Goal: Information Seeking & Learning: Understand process/instructions

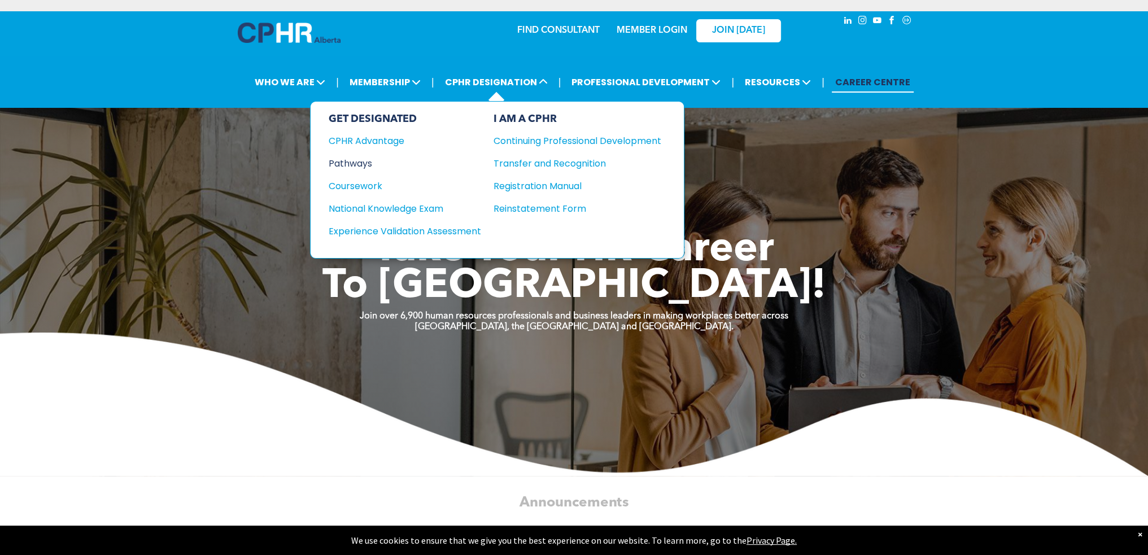
click at [356, 156] on div "Pathways" at bounding box center [397, 163] width 137 height 14
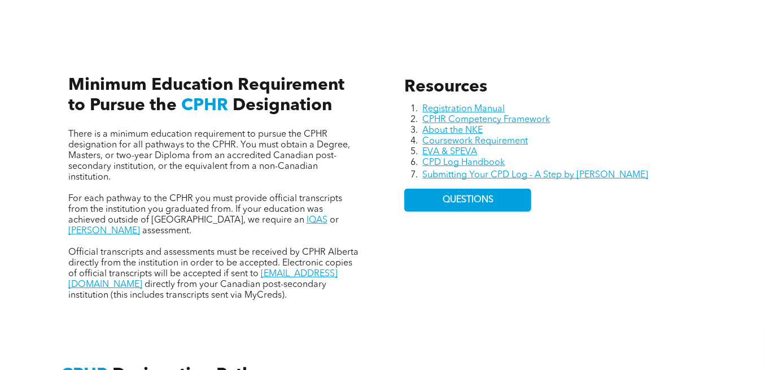
scroll to position [471, 0]
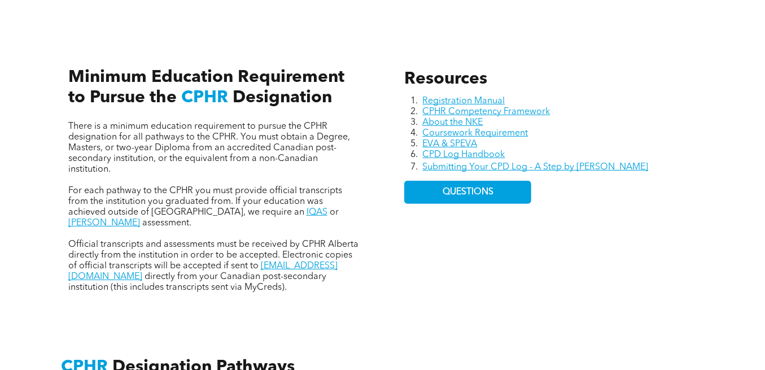
click at [305, 302] on div "Resources Registration Manual CPHR Competency Framework About the NKE Coursewor…" at bounding box center [383, 168] width 678 height 298
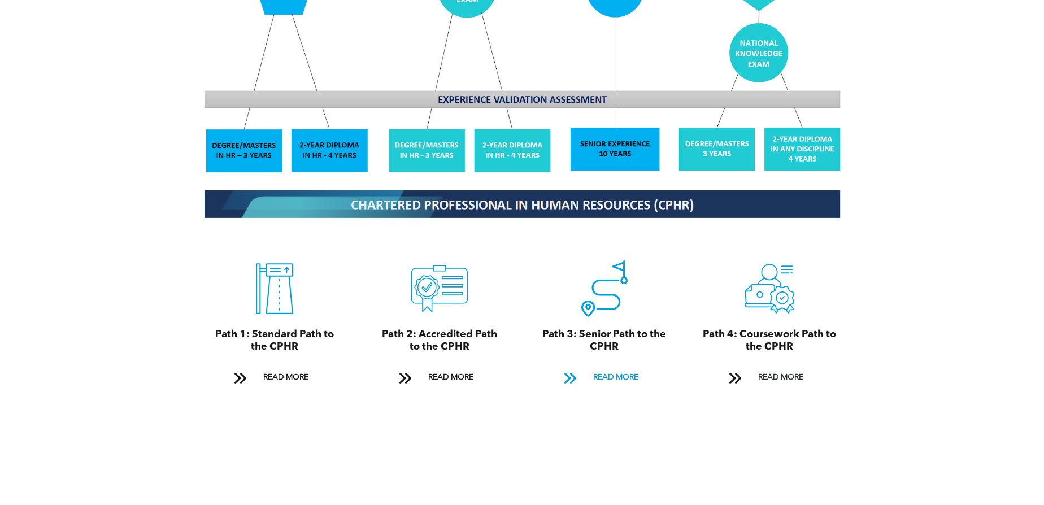
scroll to position [1128, 0]
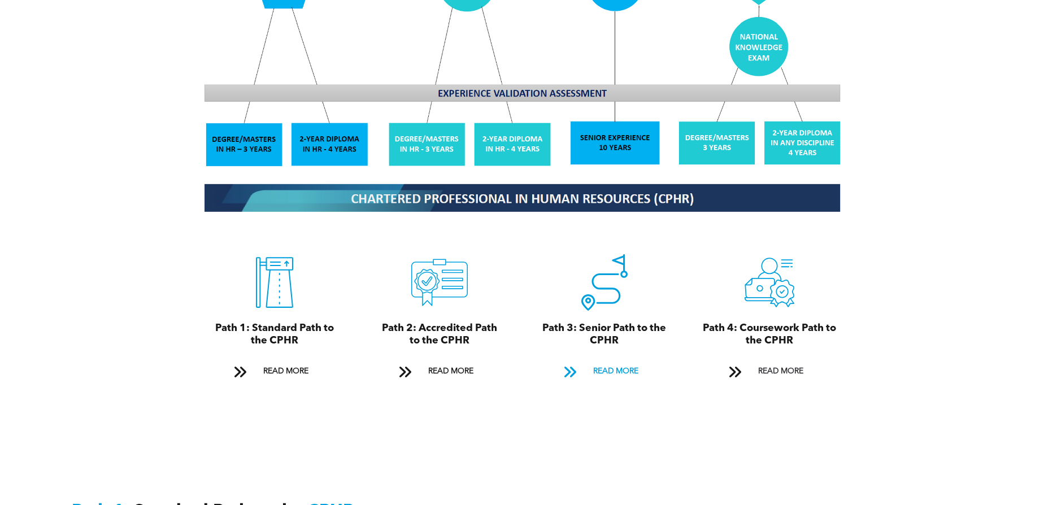
click at [612, 361] on span "READ MORE" at bounding box center [615, 371] width 53 height 21
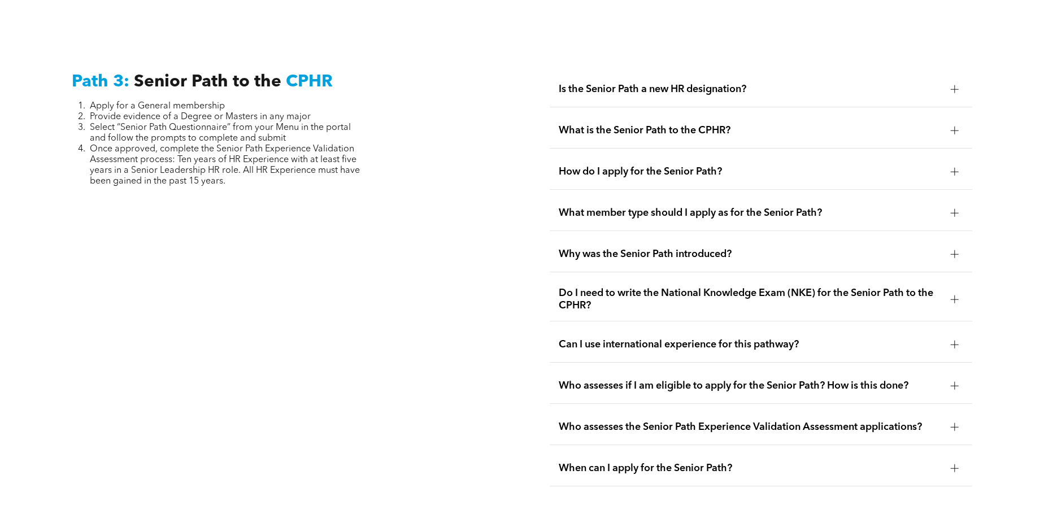
scroll to position [2833, 0]
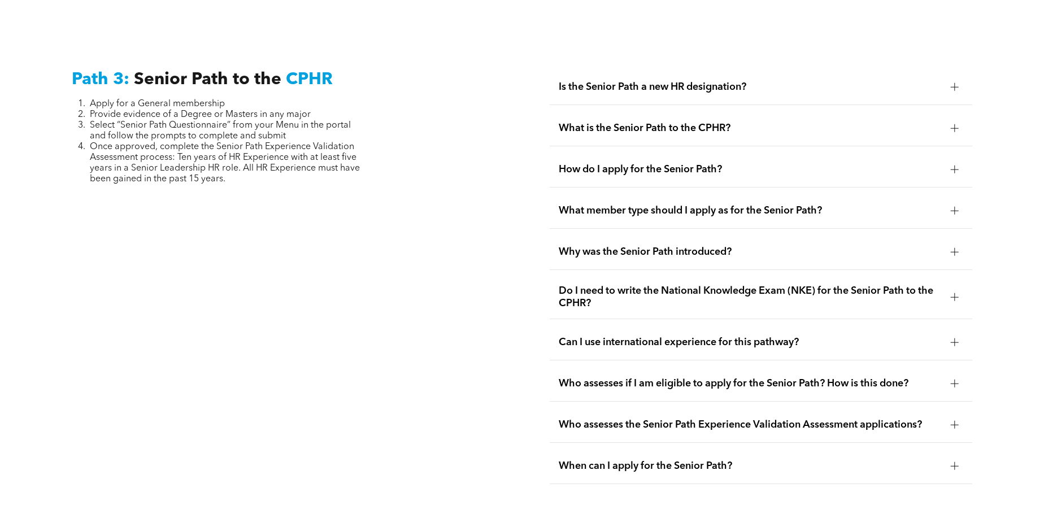
click at [603, 81] on span "Is the Senior Path a new HR designation?" at bounding box center [751, 87] width 384 height 12
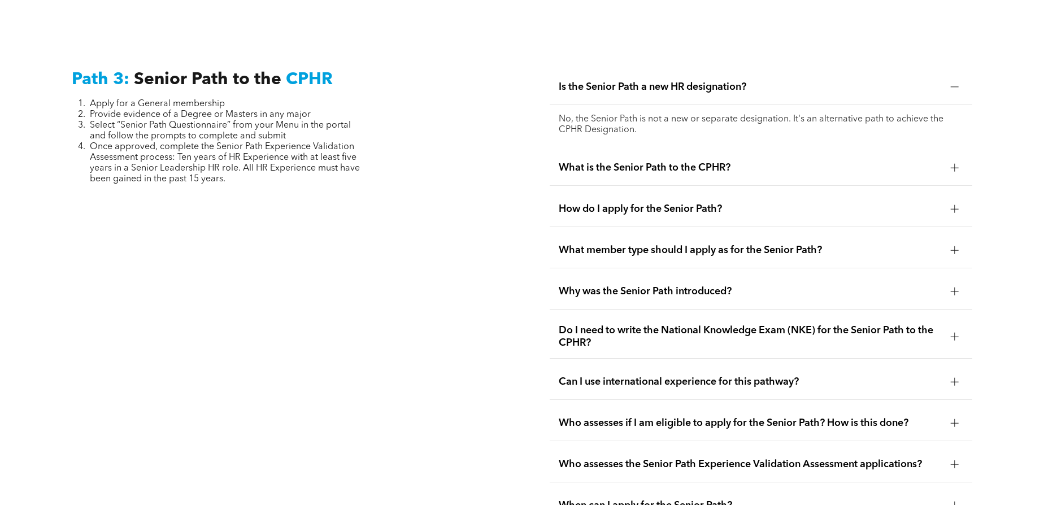
click at [660, 162] on span "What is the Senior Path to the CPHR?" at bounding box center [751, 168] width 384 height 12
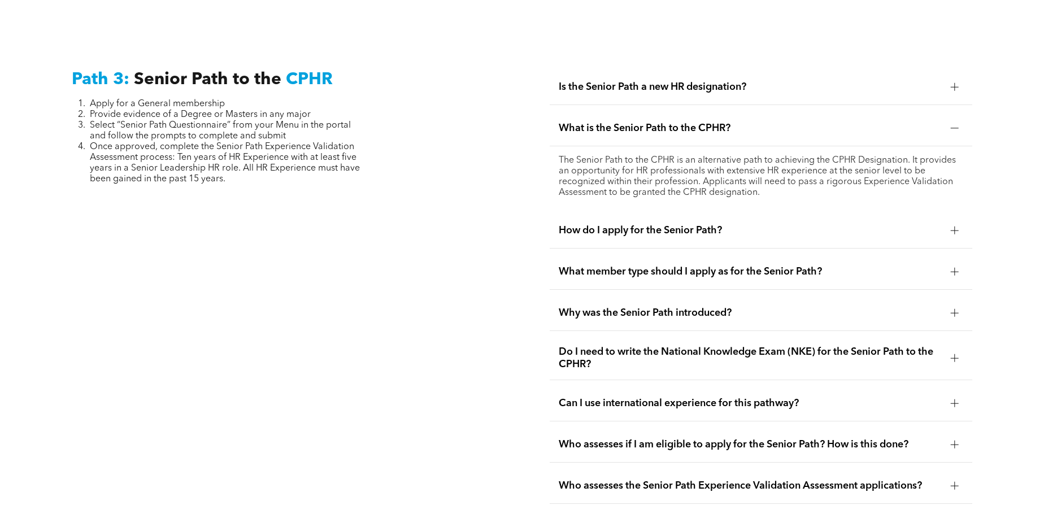
click at [639, 221] on div "How do I apply for the Senior Path?" at bounding box center [761, 231] width 423 height 36
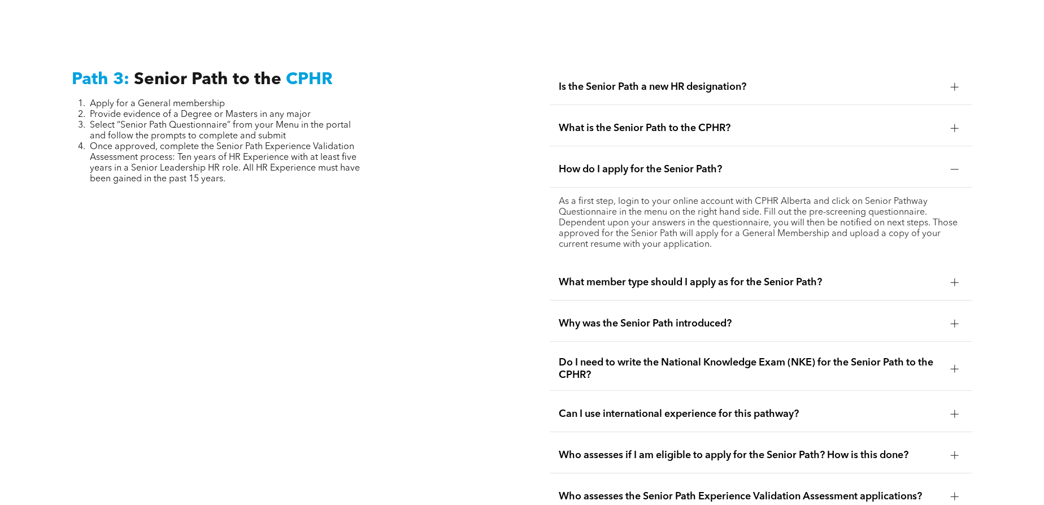
click at [607, 269] on div "What member type should I apply as for the Senior Path?" at bounding box center [761, 283] width 423 height 36
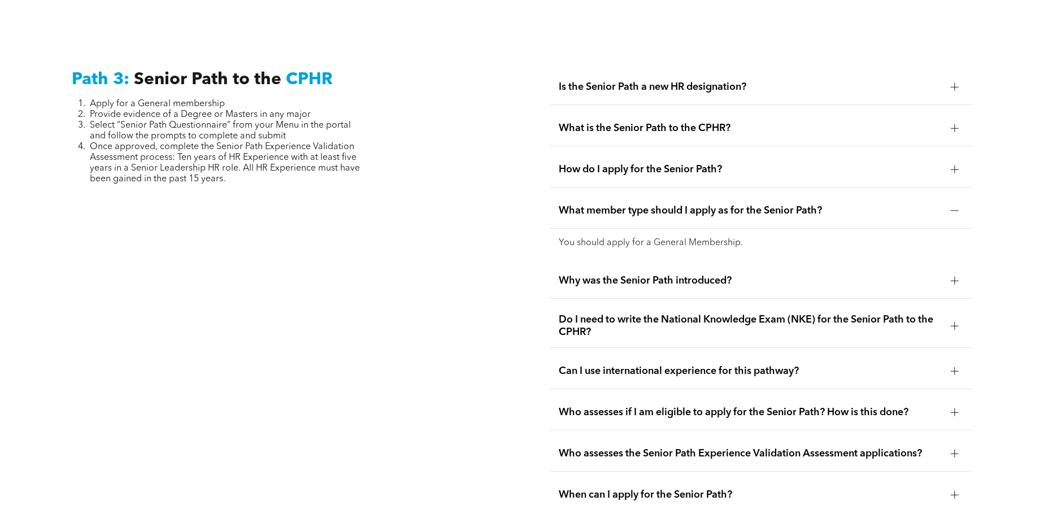
click at [607, 269] on div "Why was the Senior Path introduced?" at bounding box center [761, 281] width 423 height 36
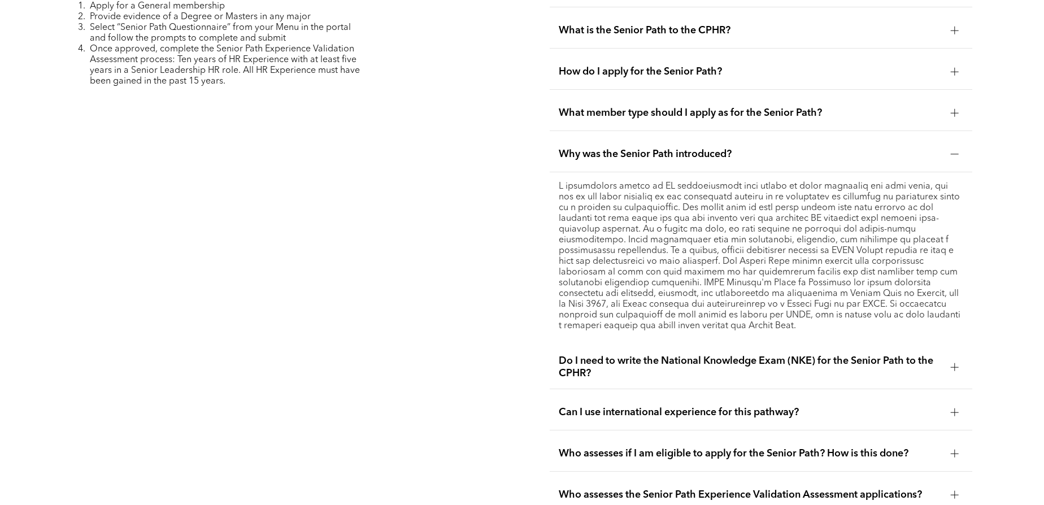
scroll to position [2936, 0]
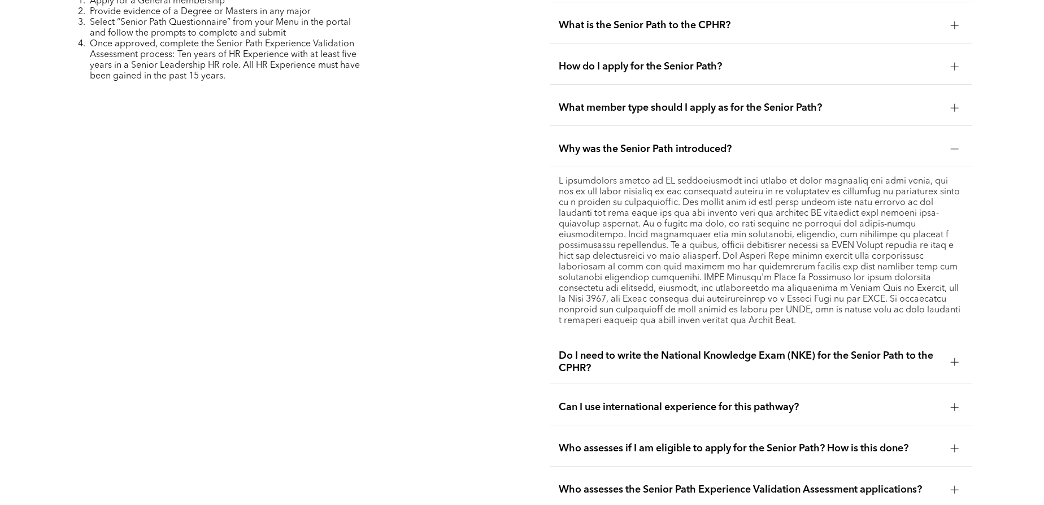
click at [617, 341] on div "Do I need to write the National Knowledge Exam (NKE) for the Senior Path to the…" at bounding box center [761, 362] width 423 height 43
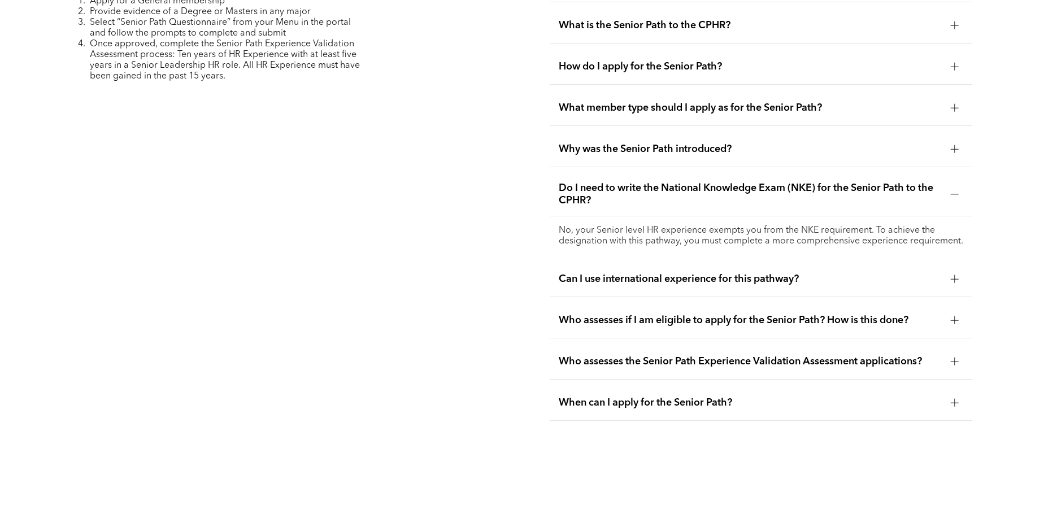
click at [644, 274] on span "Can I use international experience for this pathway?" at bounding box center [751, 279] width 384 height 12
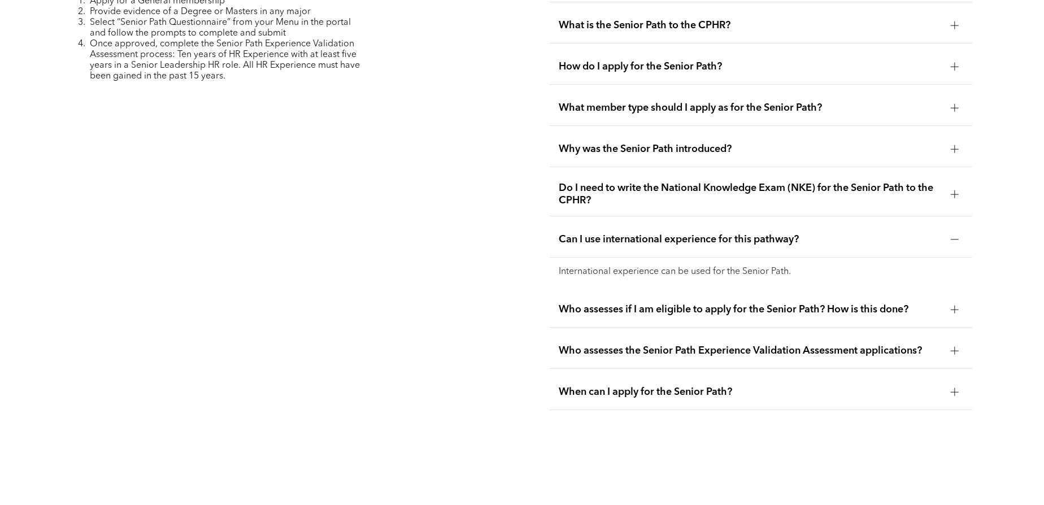
click at [635, 303] on span "Who assesses if I am eligible to apply for the Senior Path? How is this done?" at bounding box center [751, 309] width 384 height 12
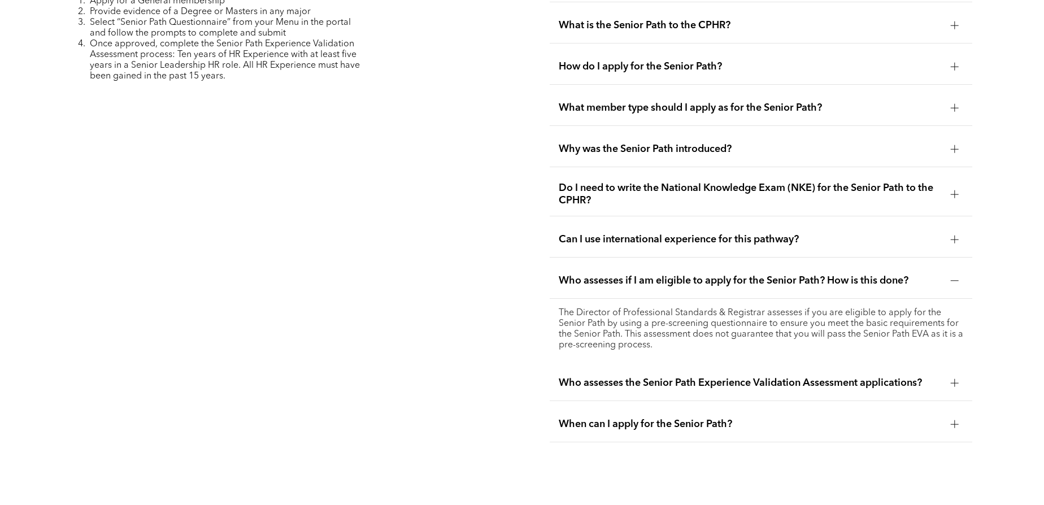
click at [575, 377] on span "Who assesses the Senior Path Experience Validation Assessment applications?" at bounding box center [751, 383] width 384 height 12
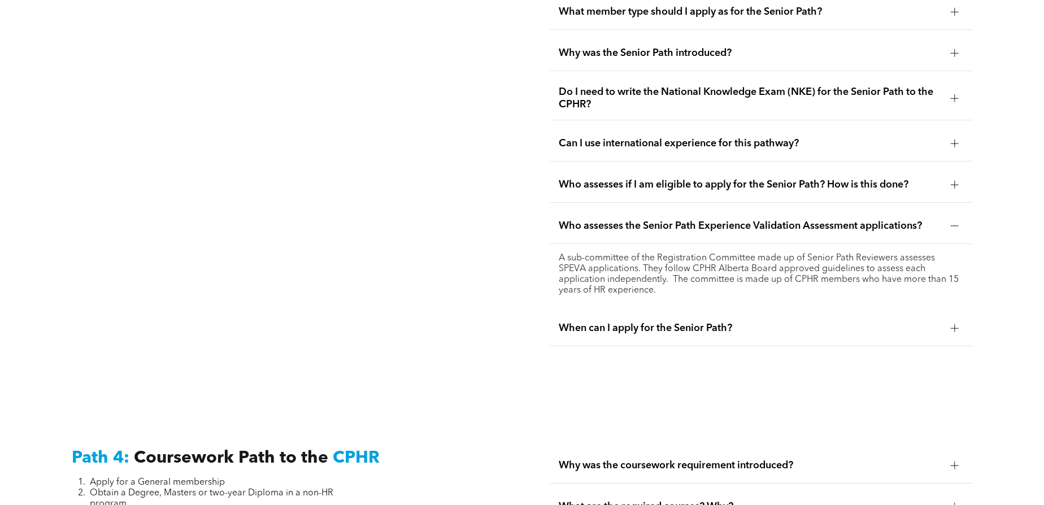
scroll to position [3039, 0]
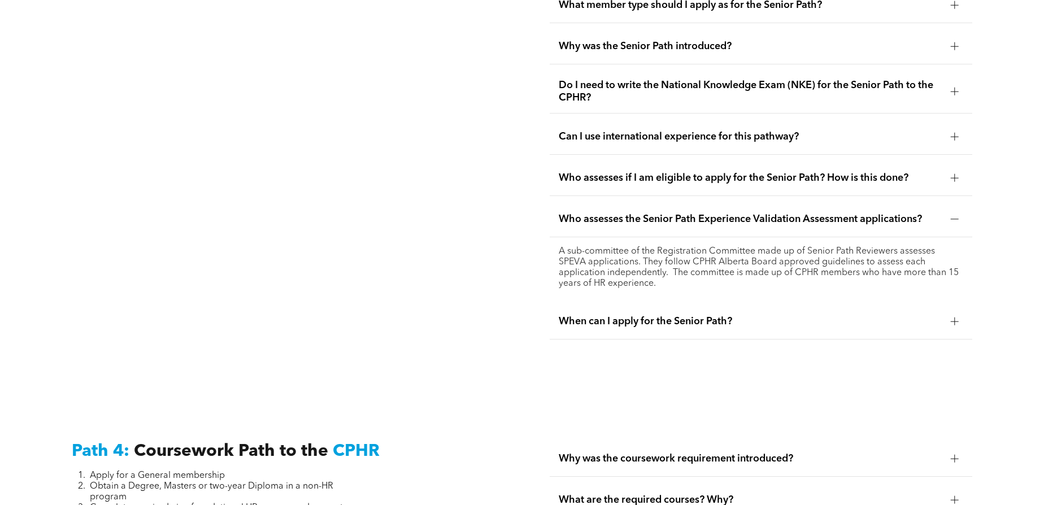
click at [604, 315] on div "When can I apply for the Senior Path?" at bounding box center [761, 322] width 423 height 36
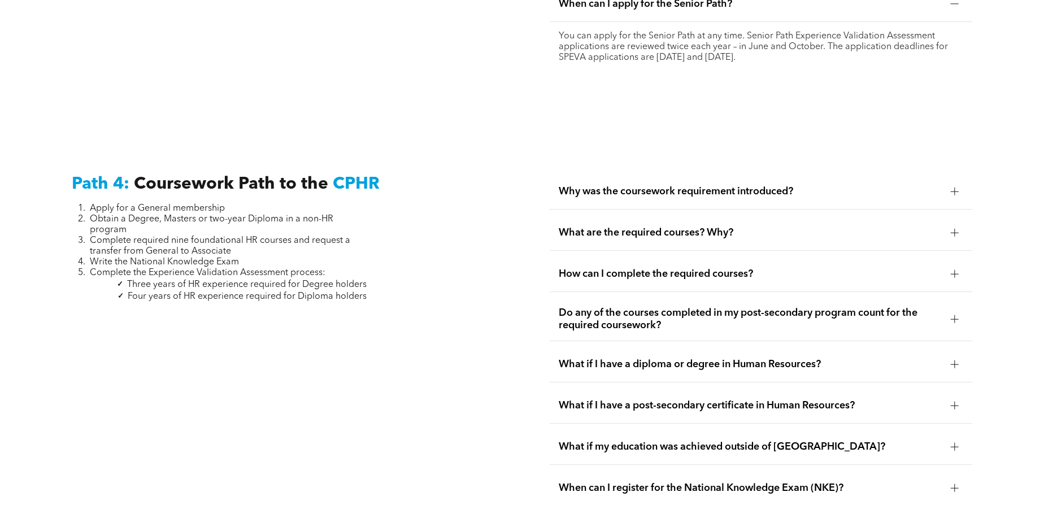
scroll to position [3295, 0]
click at [703, 185] on span "Why was the coursework requirement introduced?" at bounding box center [751, 191] width 384 height 12
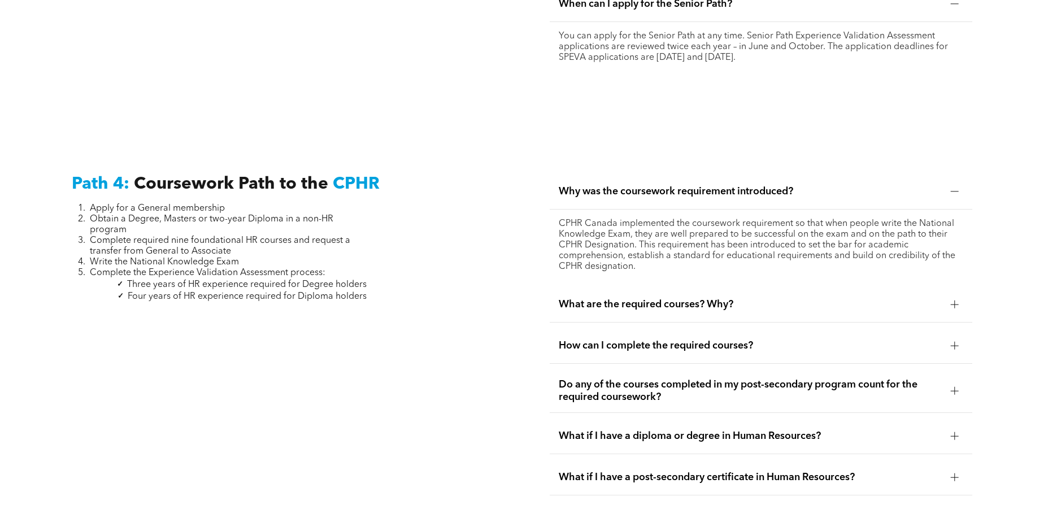
click at [701, 298] on span "What are the required courses? Why?" at bounding box center [751, 304] width 384 height 12
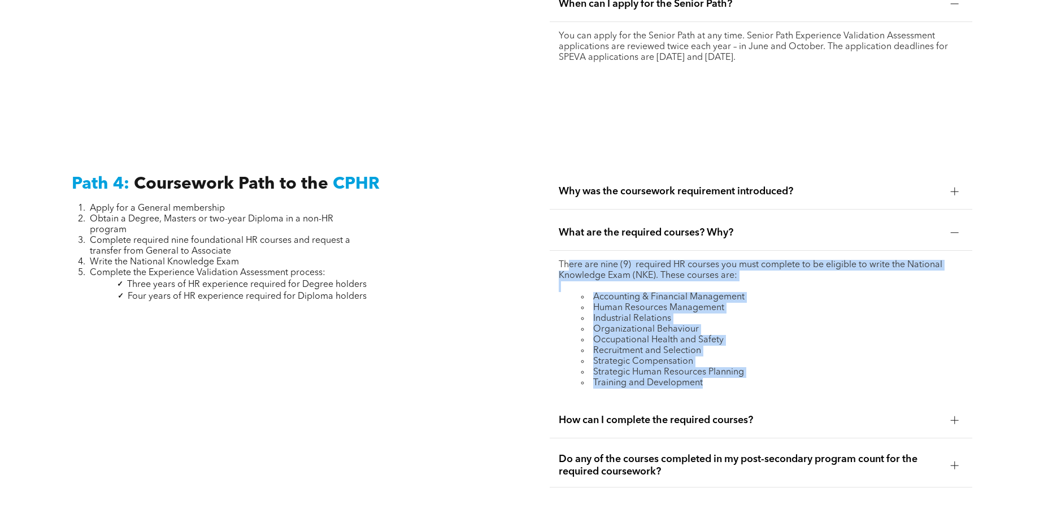
drag, startPoint x: 732, startPoint y: 358, endPoint x: 569, endPoint y: 235, distance: 204.0
click at [570, 251] on div "There are nine (9) required HR courses you must complete to be eligible to writ…" at bounding box center [761, 324] width 423 height 147
click at [631, 269] on div "There are nine (9) required HR courses you must complete to be eligible to writ…" at bounding box center [761, 324] width 405 height 129
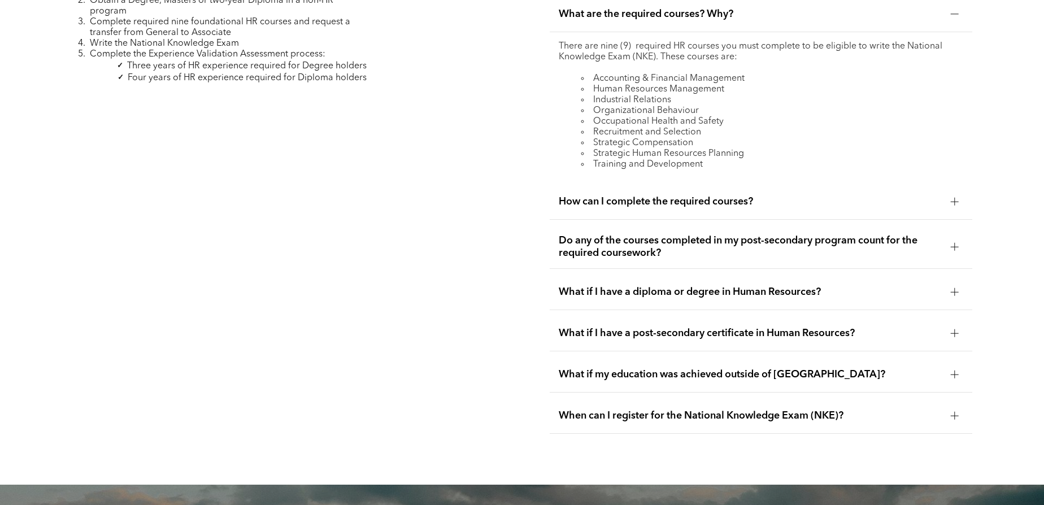
scroll to position [3552, 0]
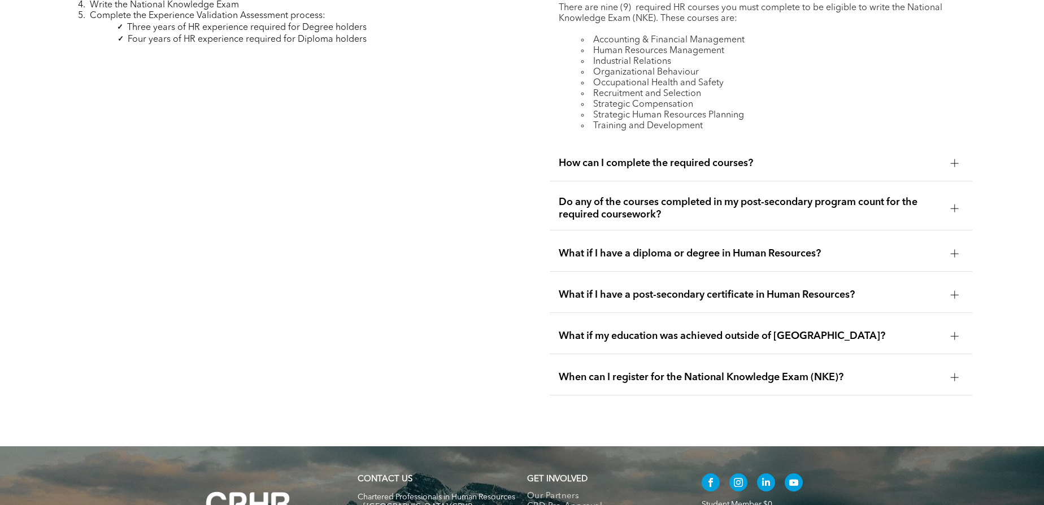
click at [606, 196] on span "Do any of the courses completed in my post-secondary program count for the requ…" at bounding box center [751, 208] width 384 height 25
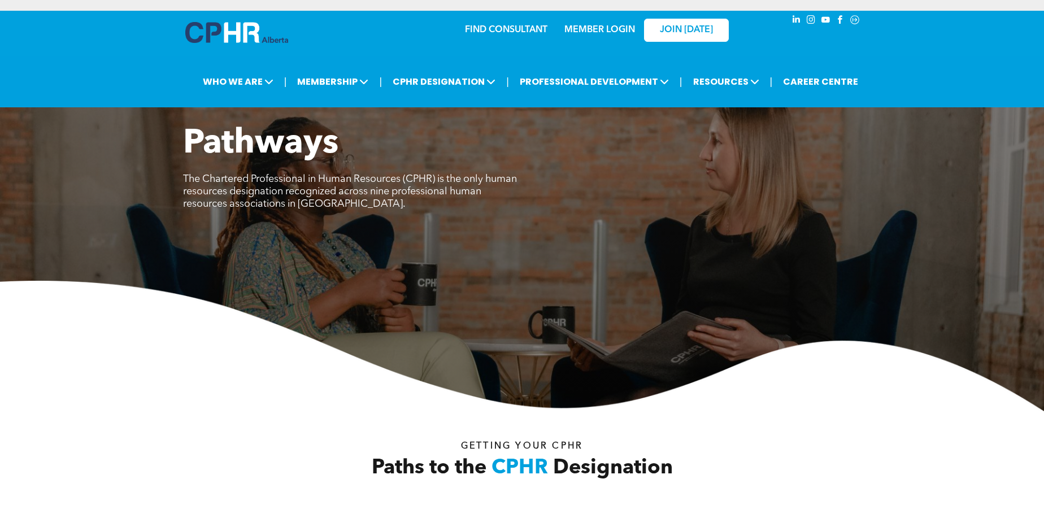
scroll to position [0, 0]
